Goal: Check status

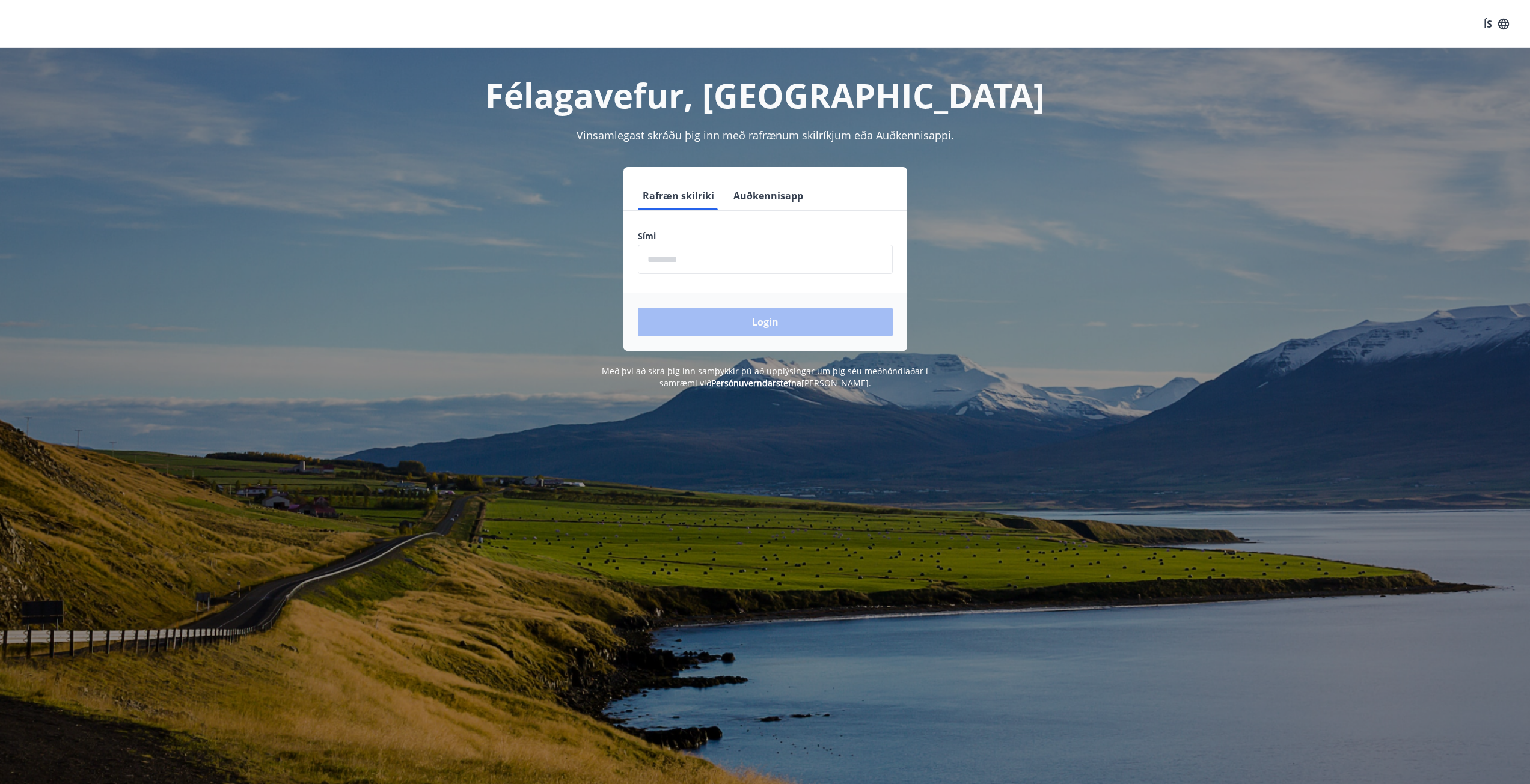
click at [795, 265] on input "phone" at bounding box center [766, 259] width 255 height 29
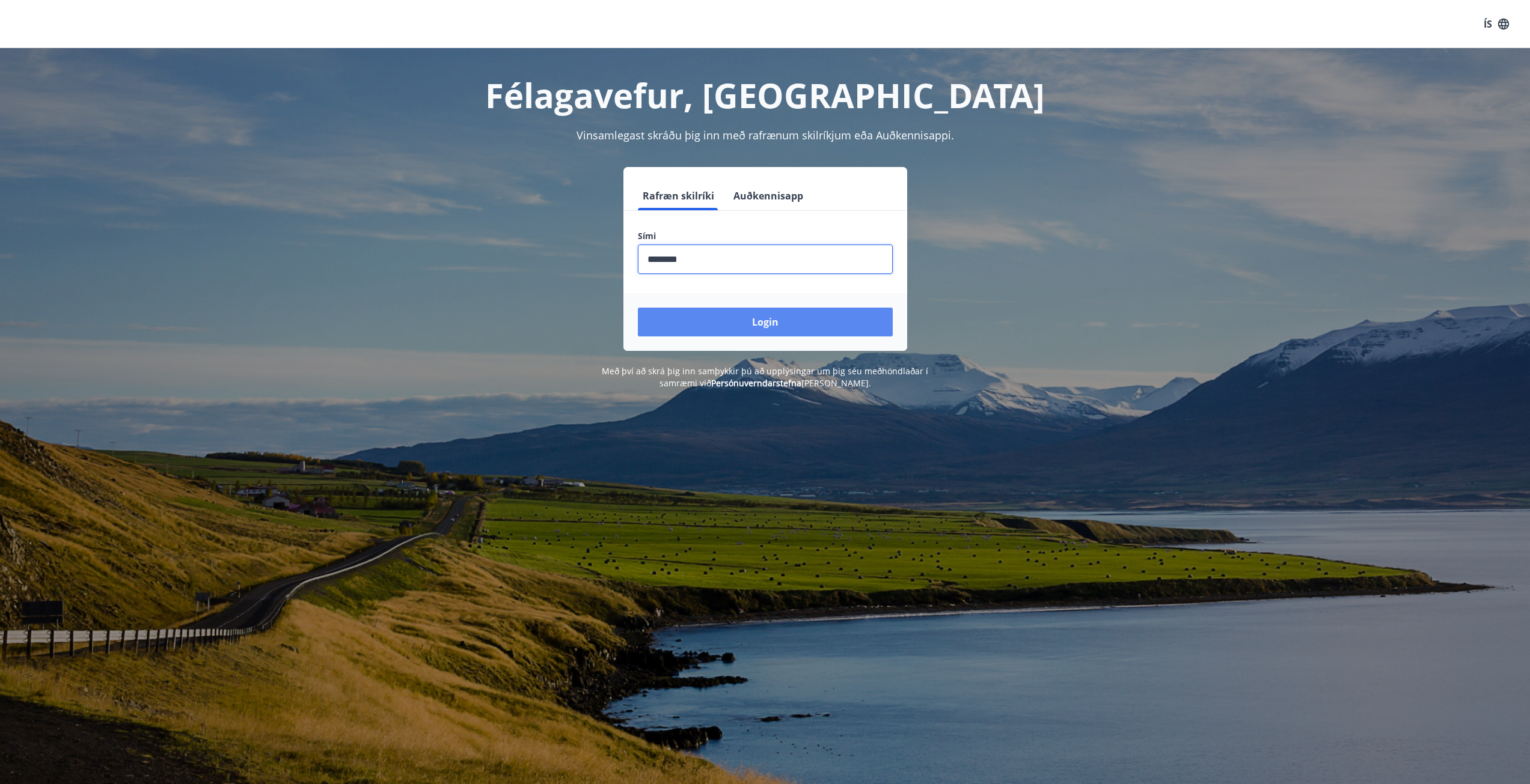
type input "********"
click at [789, 323] on button "Login" at bounding box center [766, 322] width 255 height 29
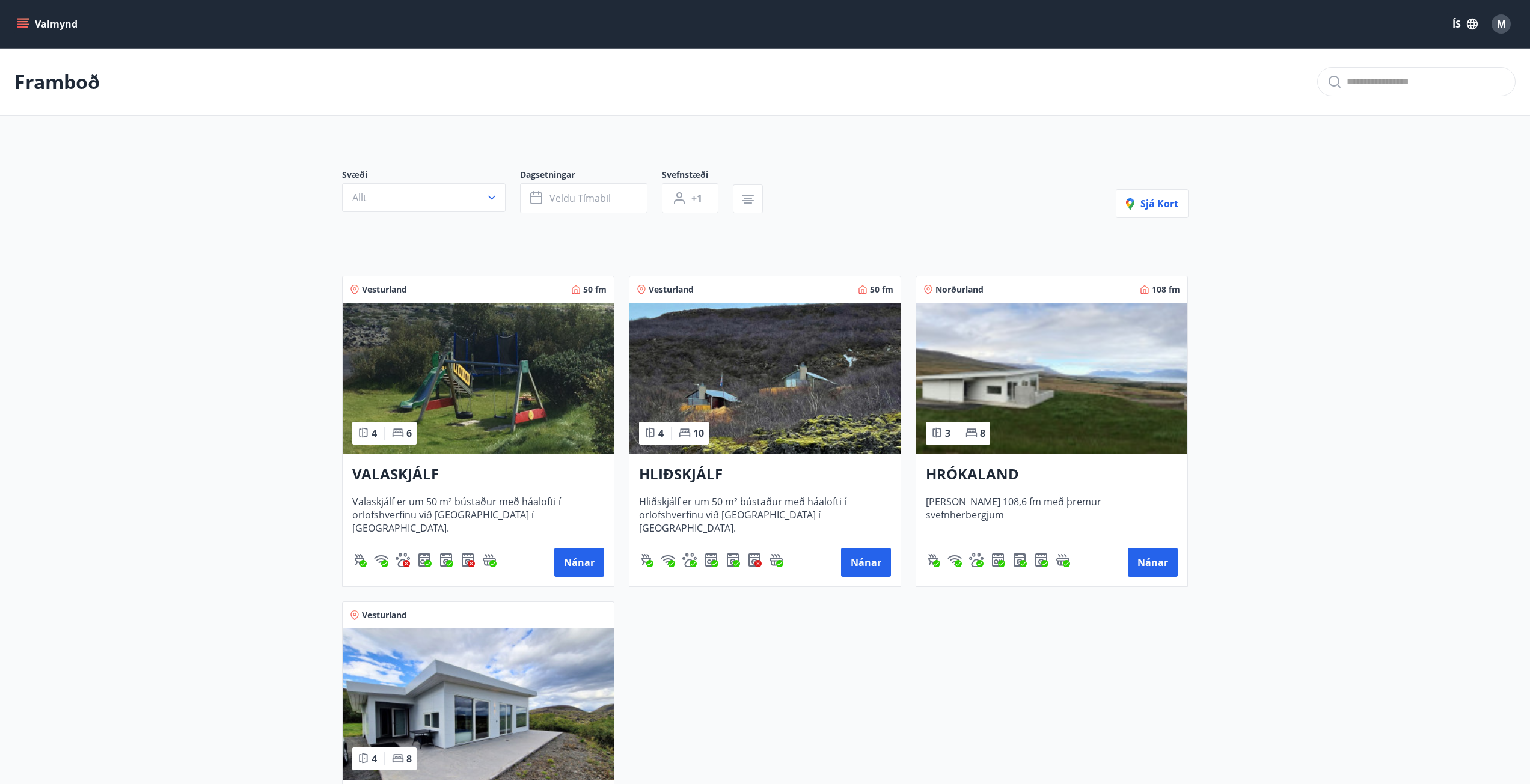
click at [1497, 21] on span "M" at bounding box center [1501, 24] width 9 height 13
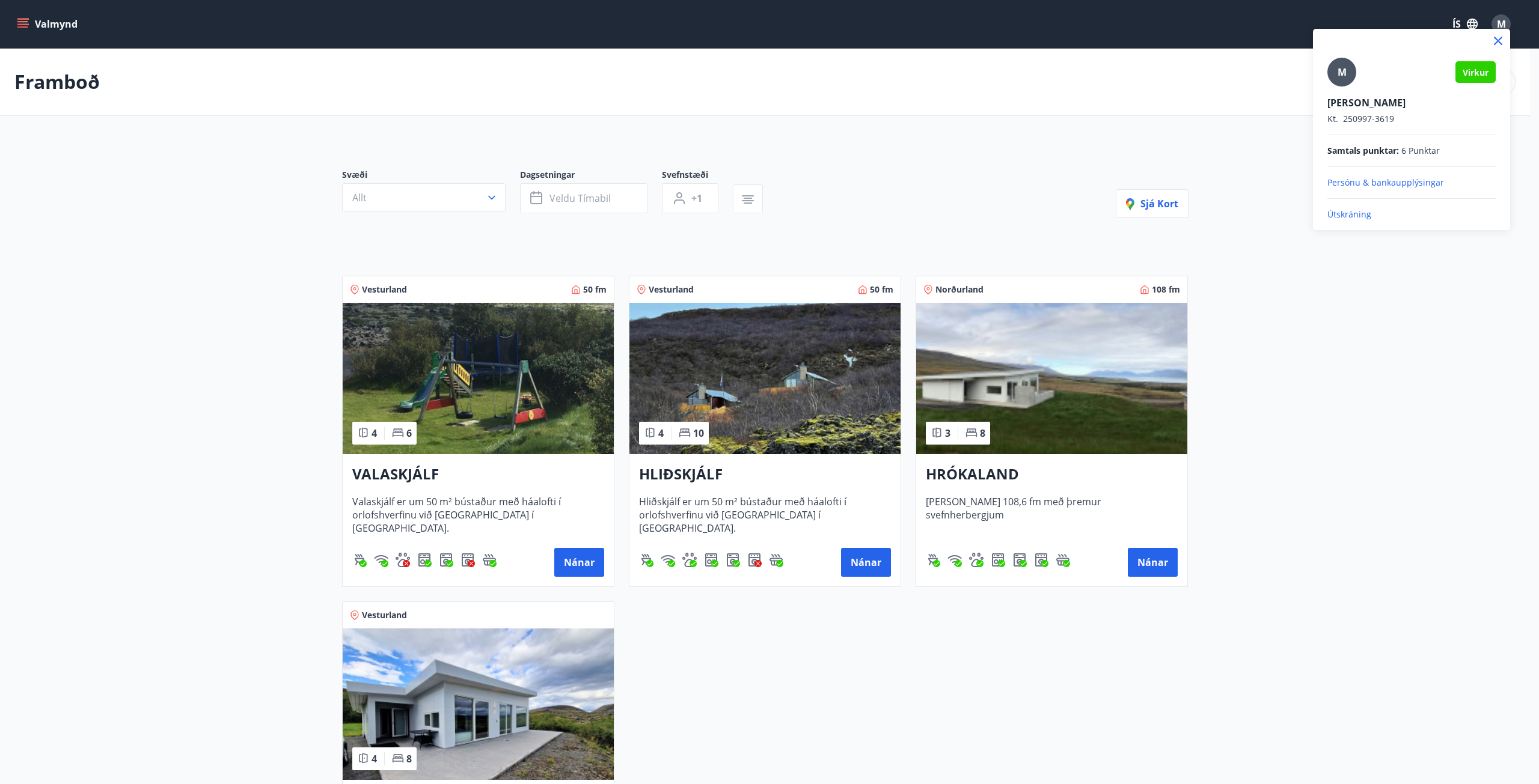
click at [28, 21] on div at bounding box center [769, 392] width 1539 height 784
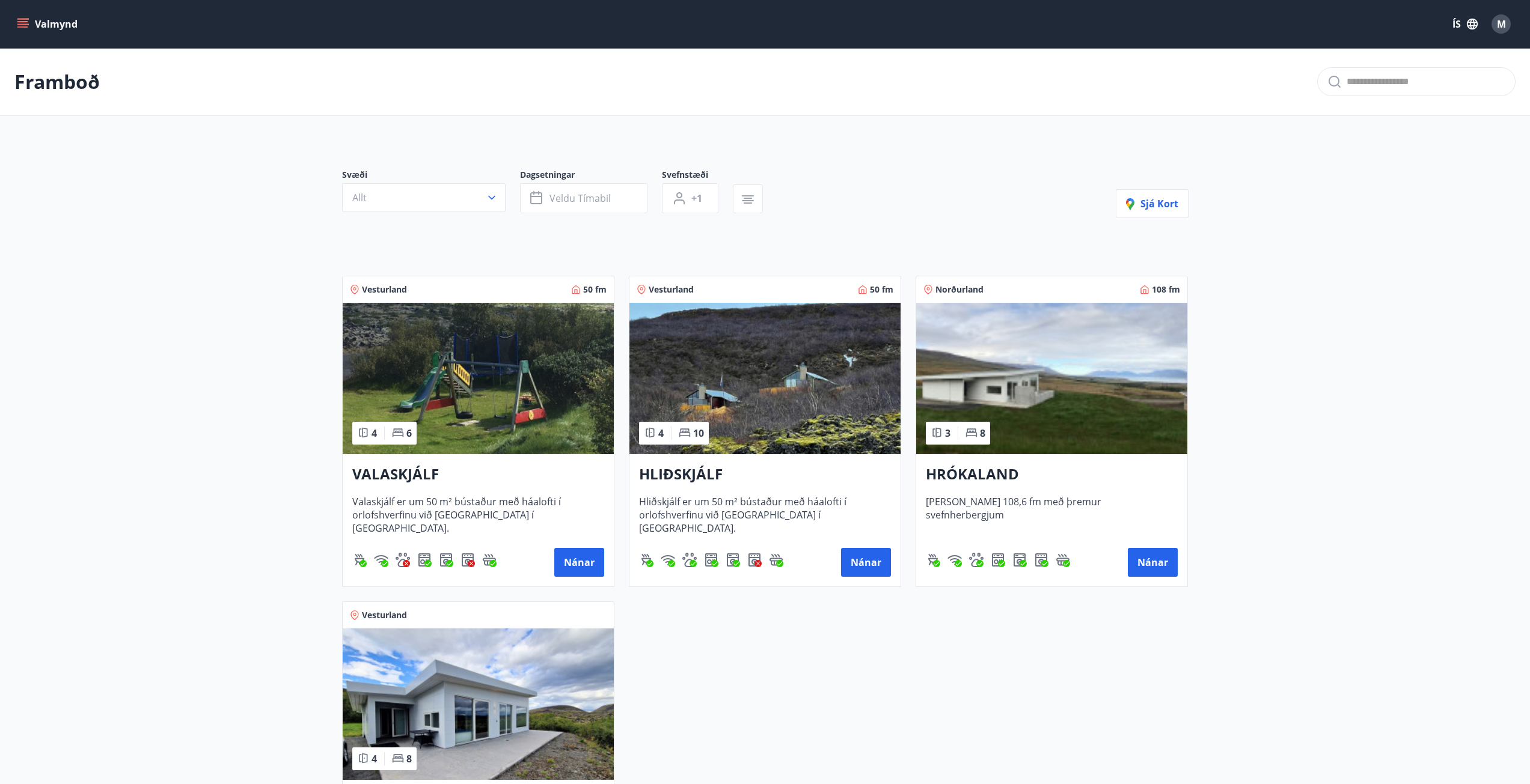
click at [25, 21] on icon "menu" at bounding box center [22, 24] width 12 height 12
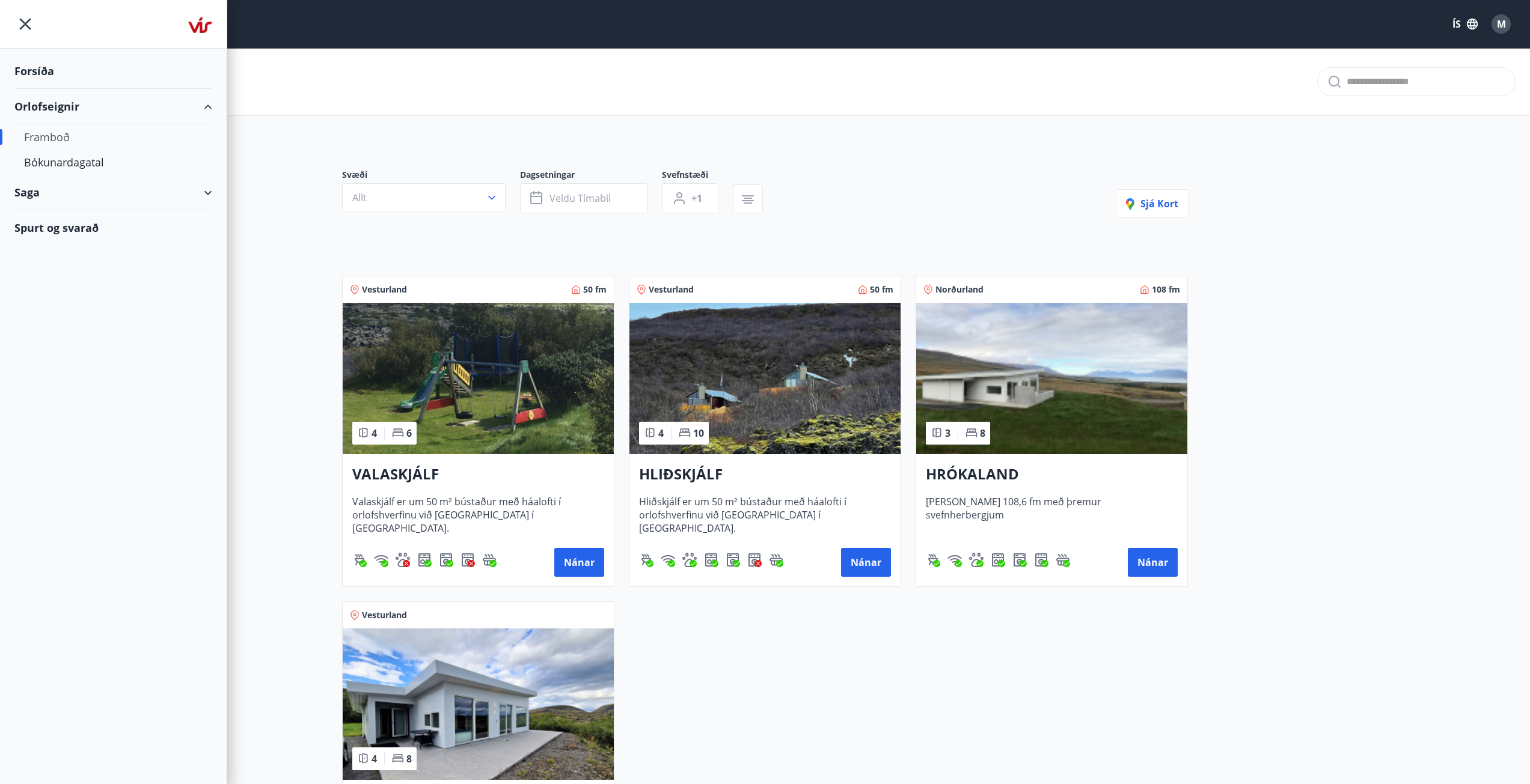
click at [50, 201] on div "Saga" at bounding box center [113, 192] width 198 height 36
click at [50, 230] on div "Bókanir" at bounding box center [113, 223] width 179 height 25
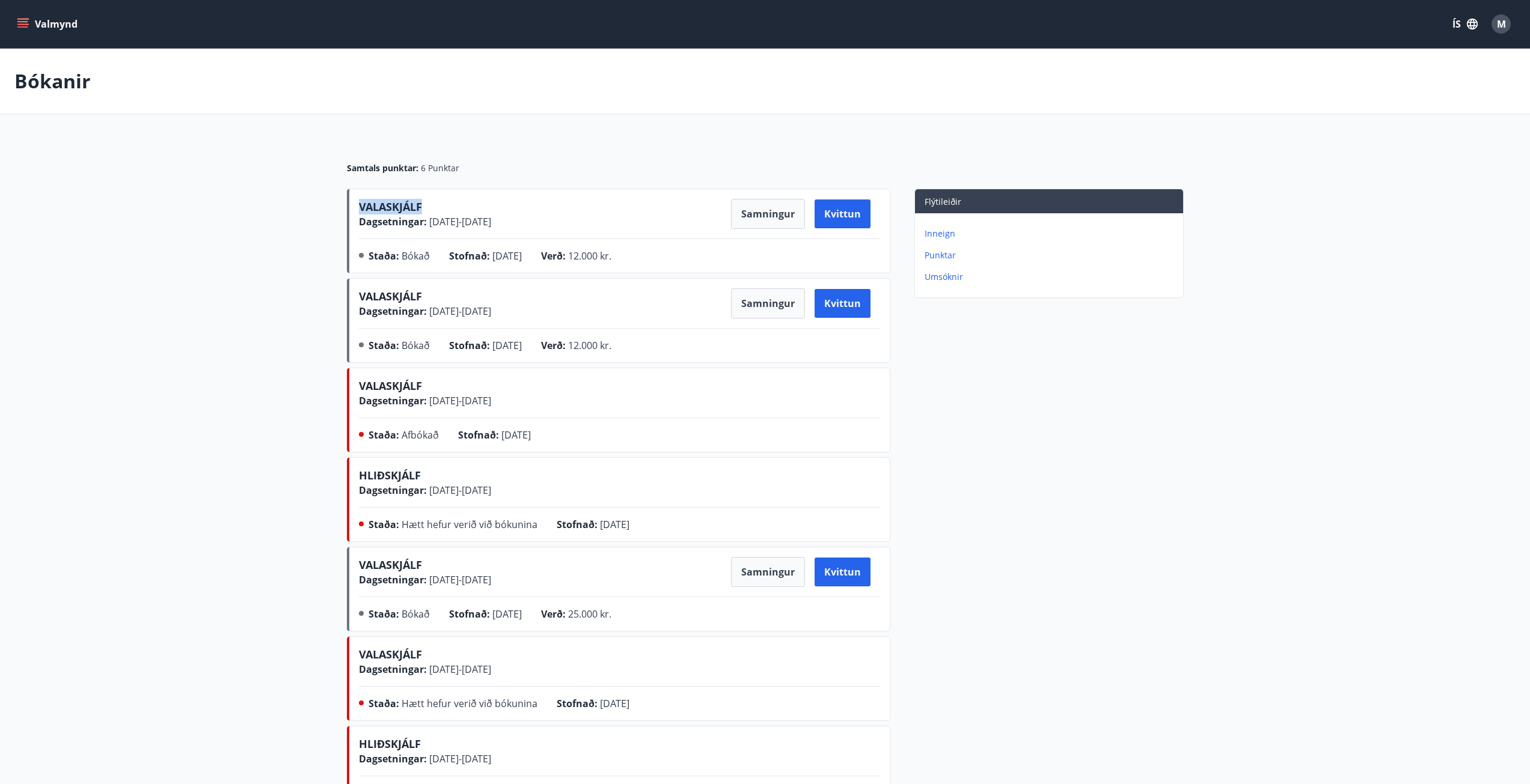
drag, startPoint x: 434, startPoint y: 202, endPoint x: 496, endPoint y: 191, distance: 63.0
click at [340, 202] on div "Samtals punktar : 6 Punktar VALASKJÁLF Dagsetningar : 10.10.2025 - 12.10.2025 S…" at bounding box center [765, 477] width 866 height 677
drag, startPoint x: 435, startPoint y: 297, endPoint x: 352, endPoint y: 287, distance: 83.6
click at [352, 287] on div "VALASKJÁLF Dagsetningar : 29.08.2025 - 31.08.2025 Samningur Kvittun Staða : Bók…" at bounding box center [619, 320] width 544 height 85
click at [435, 192] on div "VALASKJÁLF Dagsetningar : 10.10.2025 - 12.10.2025 Samningur Kvittun Staða : Bók…" at bounding box center [619, 231] width 544 height 85
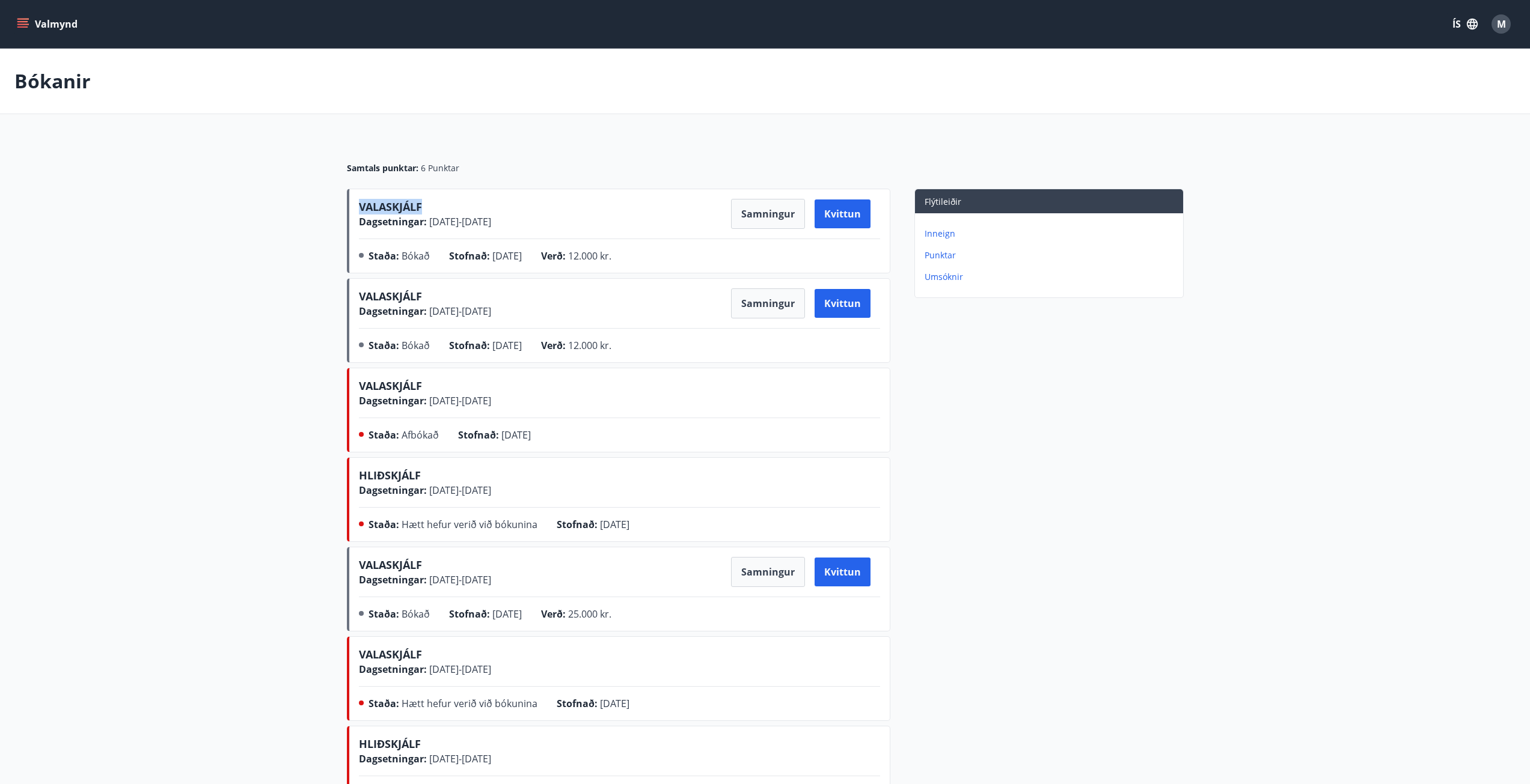
drag, startPoint x: 402, startPoint y: 202, endPoint x: 346, endPoint y: 202, distance: 56.0
click at [346, 202] on div "Samtals punktar : 6 Punktar VALASKJÁLF Dagsetningar : 10.10.2025 - 12.10.2025 S…" at bounding box center [765, 477] width 866 height 677
click at [426, 149] on div "Samtals punktar : 6 Punktar" at bounding box center [765, 163] width 837 height 51
click at [311, 191] on main "Bókanir Samtals punktar : 6 Punktar VALASKJÁLF Dagsetningar : 10.10.2025 - 12.1…" at bounding box center [765, 432] width 1530 height 767
drag, startPoint x: 1528, startPoint y: 341, endPoint x: 1536, endPoint y: 370, distance: 30.1
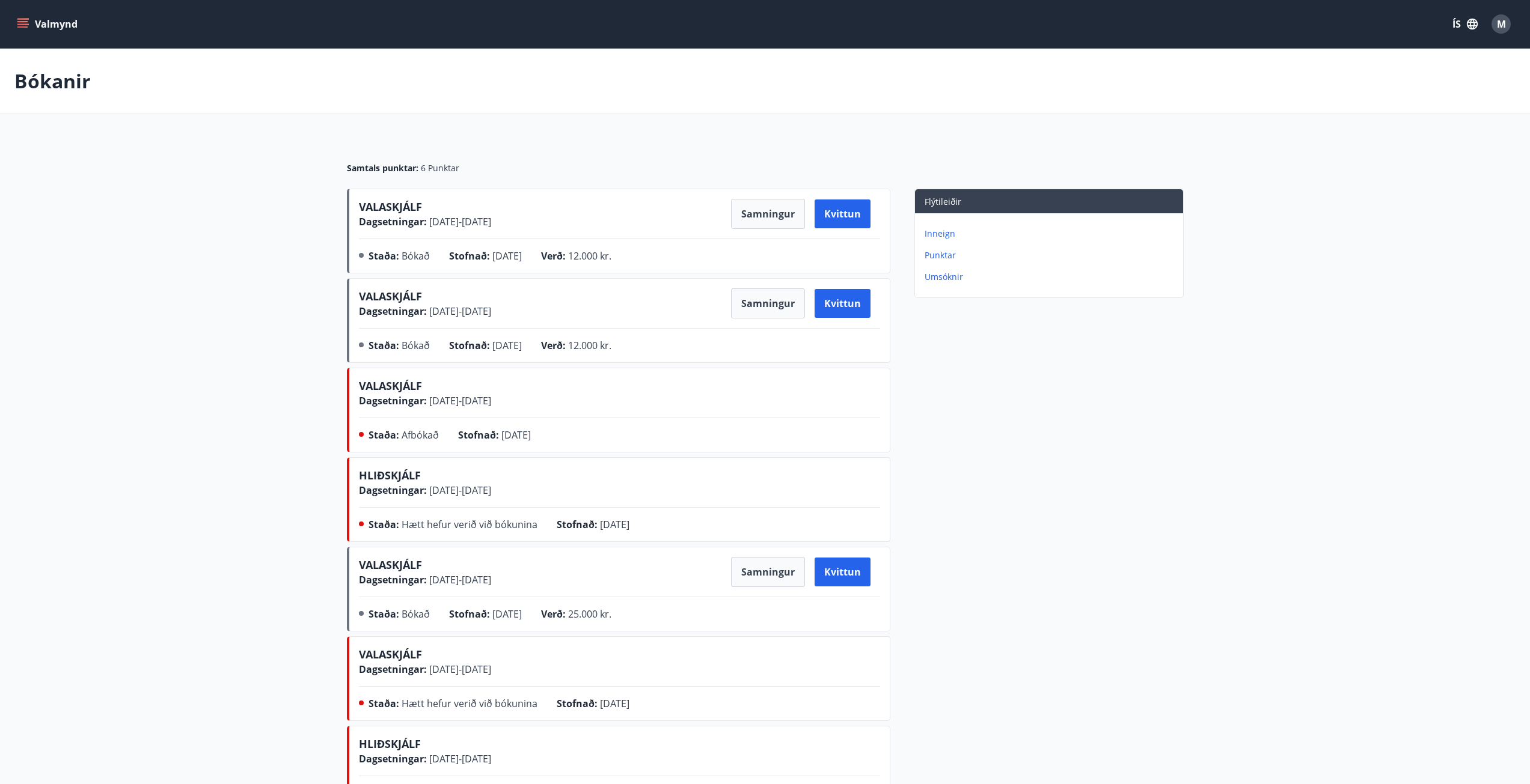
click at [1530, 372] on html "Valmynd ÍS M Bókanir Samtals punktar : 6 Punktar VALASKJÁLF Dagsetningar : 10.1…" at bounding box center [765, 481] width 1530 height 963
